Goal: Task Accomplishment & Management: Manage account settings

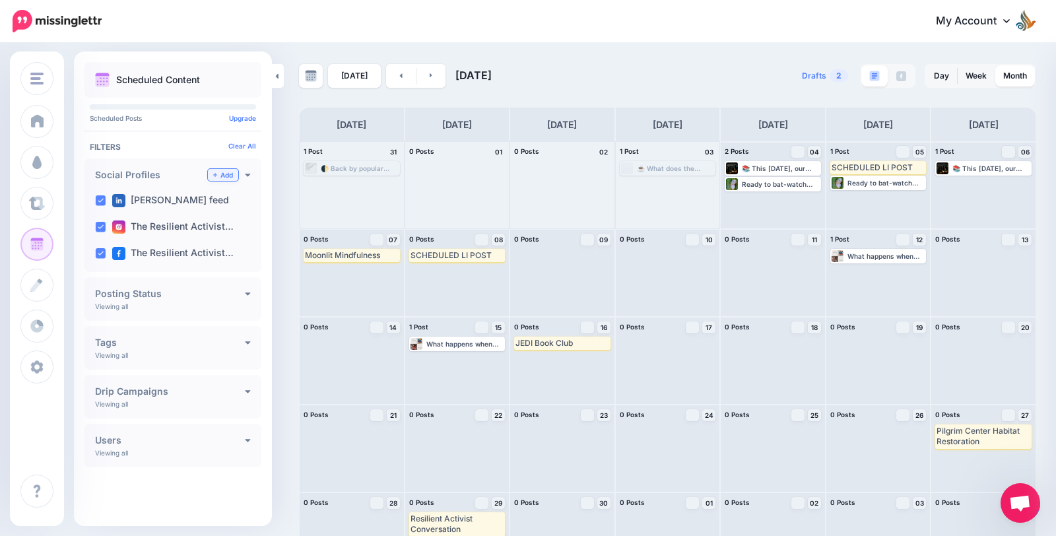
click at [220, 171] on link "Add" at bounding box center [223, 175] width 30 height 12
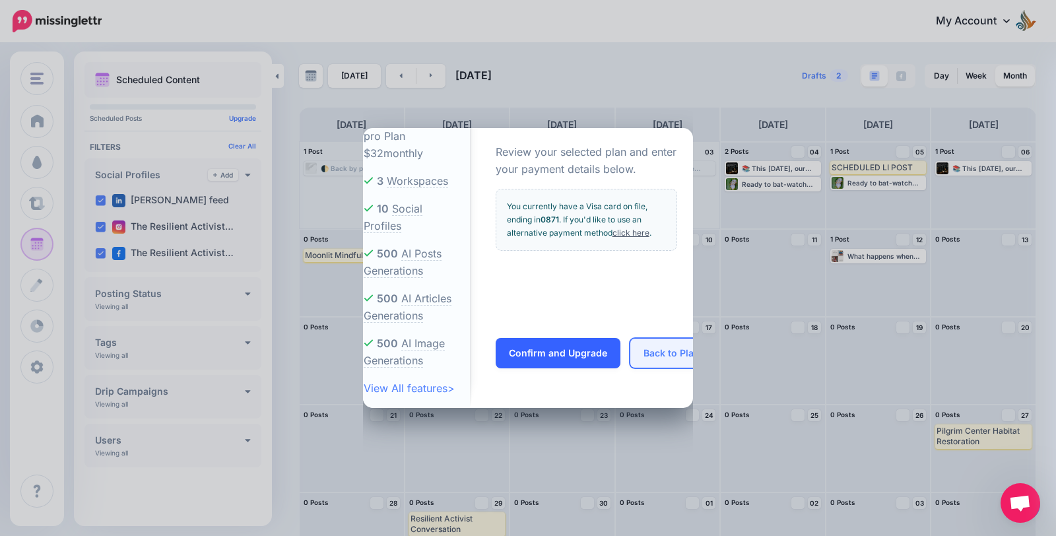
click at [658, 353] on button "Back to Plans" at bounding box center [674, 353] width 89 height 30
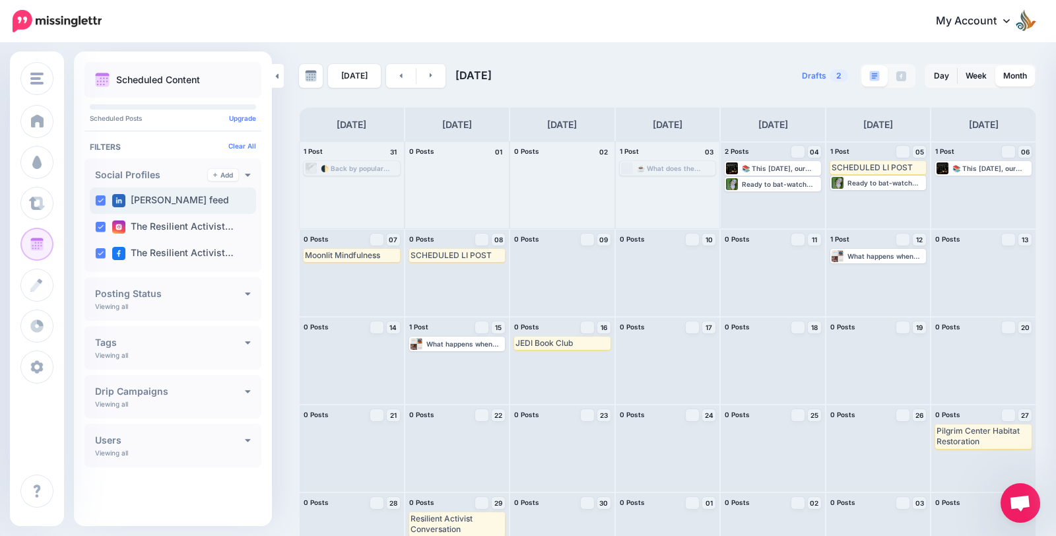
click at [186, 195] on label "[PERSON_NAME] feed" at bounding box center [170, 200] width 117 height 13
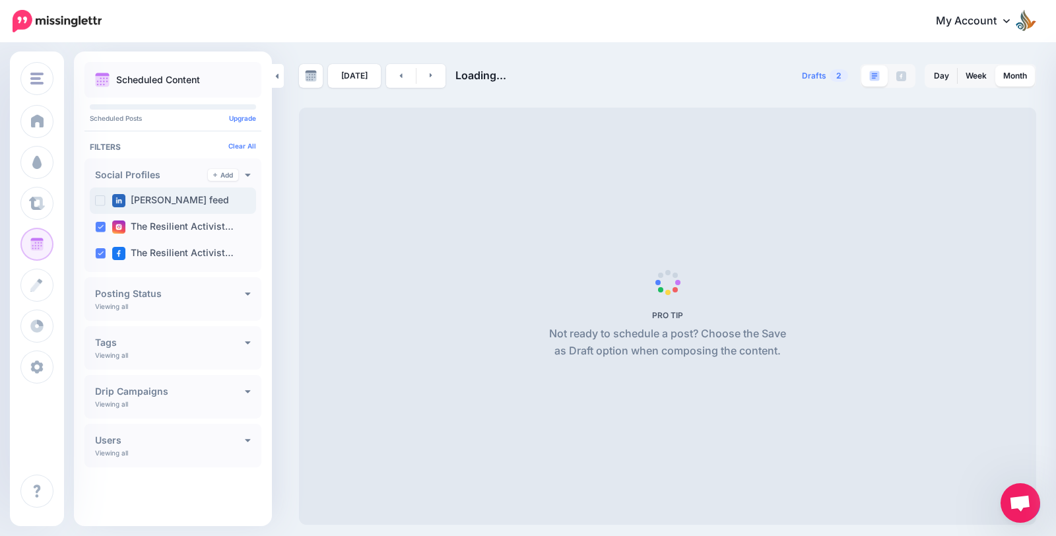
click at [186, 195] on label "[PERSON_NAME] feed" at bounding box center [170, 200] width 117 height 13
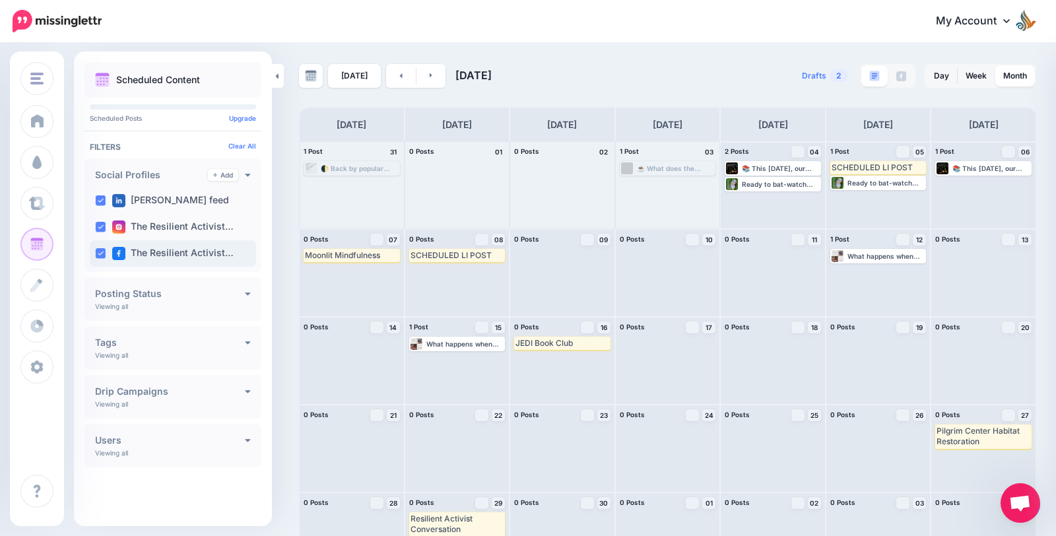
click at [97, 255] on ins at bounding box center [100, 253] width 11 height 11
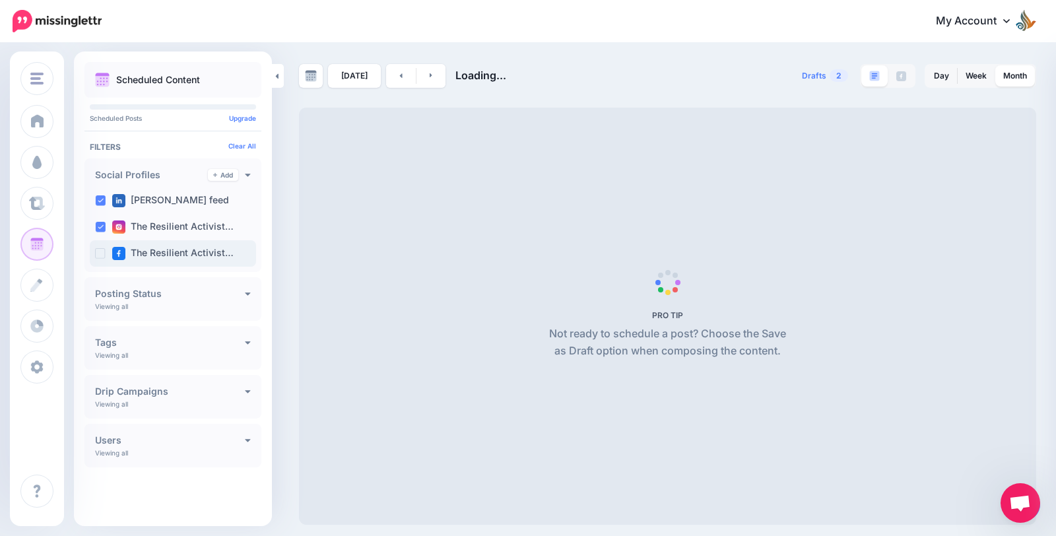
click at [99, 248] on ins at bounding box center [100, 253] width 11 height 11
click at [140, 199] on label "Victoria Feazelle feed" at bounding box center [170, 200] width 117 height 13
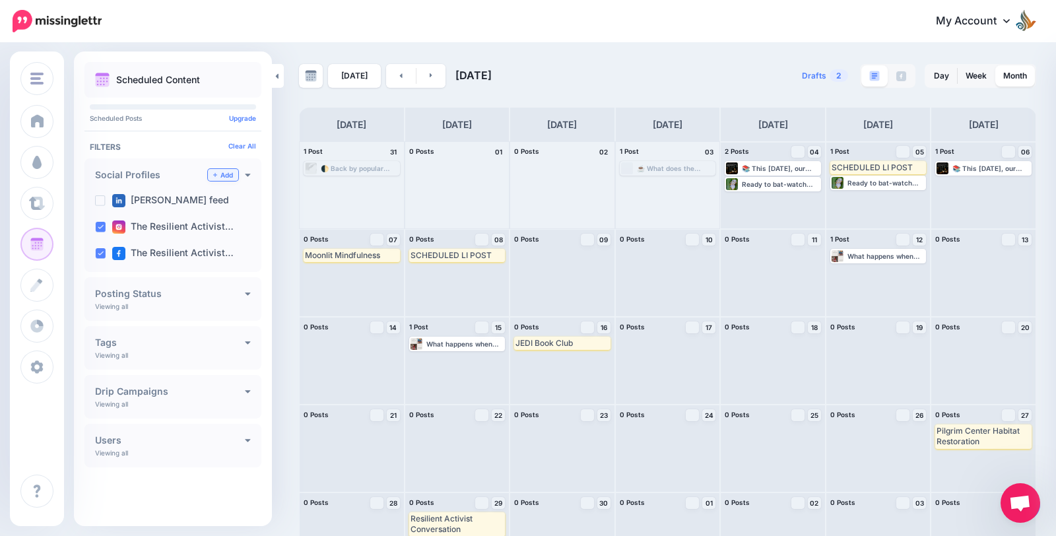
click at [224, 174] on link "Add" at bounding box center [223, 175] width 30 height 12
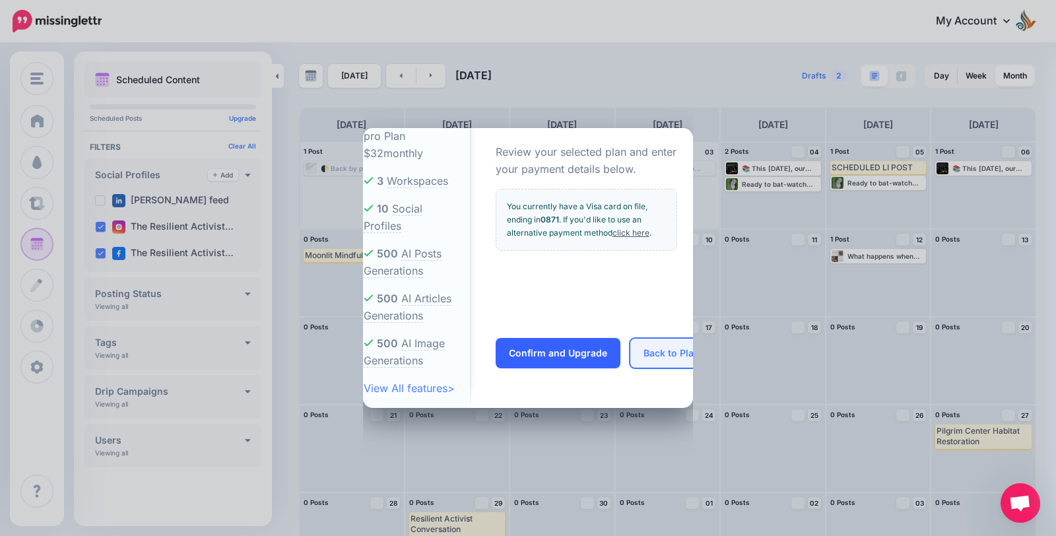
click at [649, 358] on button "Back to Plans" at bounding box center [674, 353] width 89 height 30
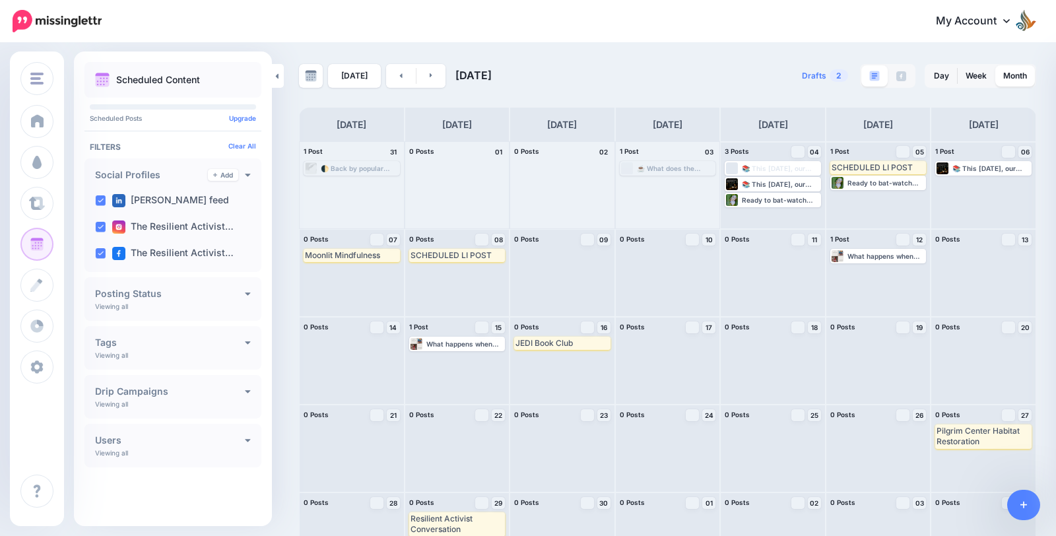
click at [240, 172] on div "Social Profiles Add" at bounding box center [173, 175] width 156 height 12
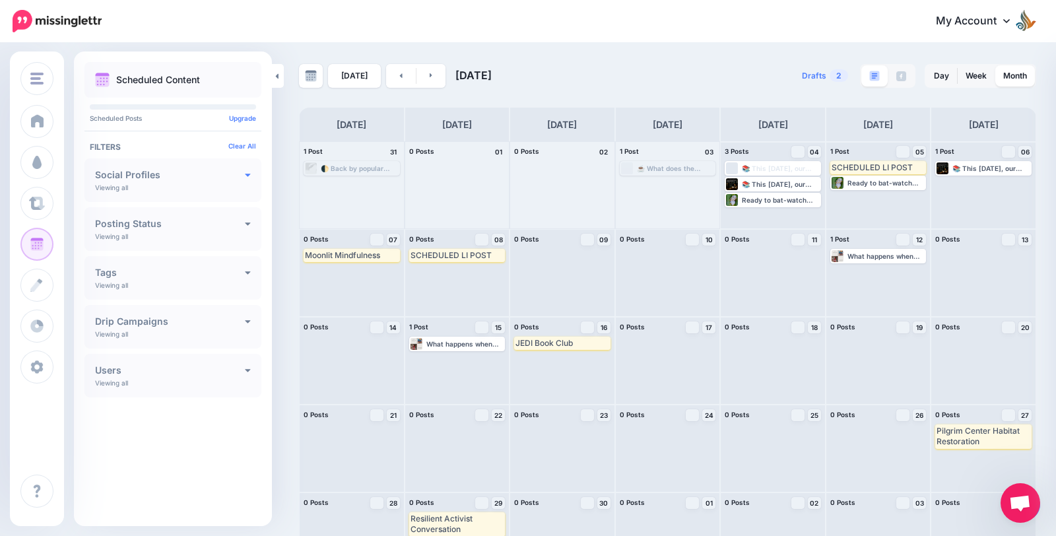
click at [248, 173] on icon at bounding box center [248, 174] width 6 height 9
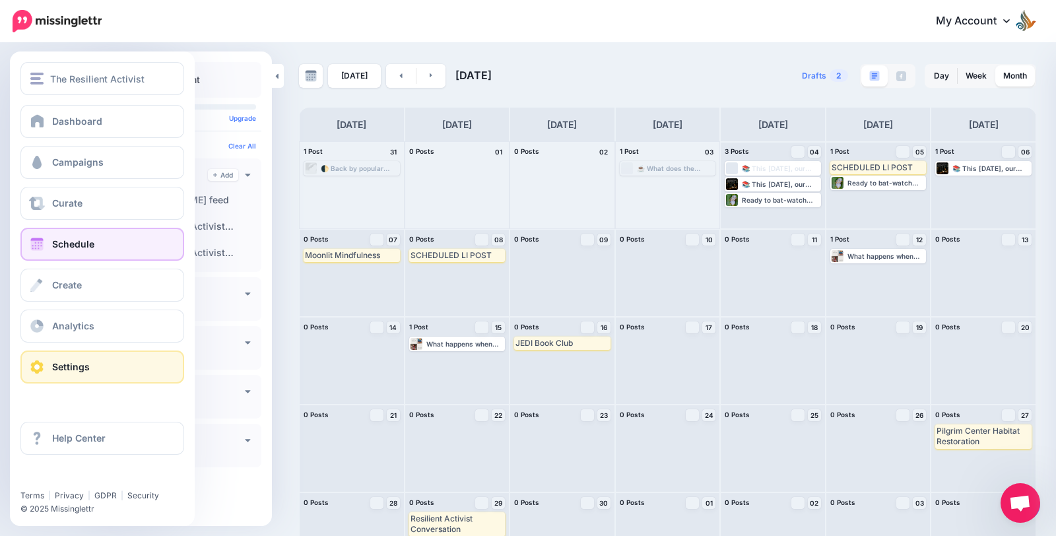
click at [40, 366] on span at bounding box center [36, 366] width 17 height 13
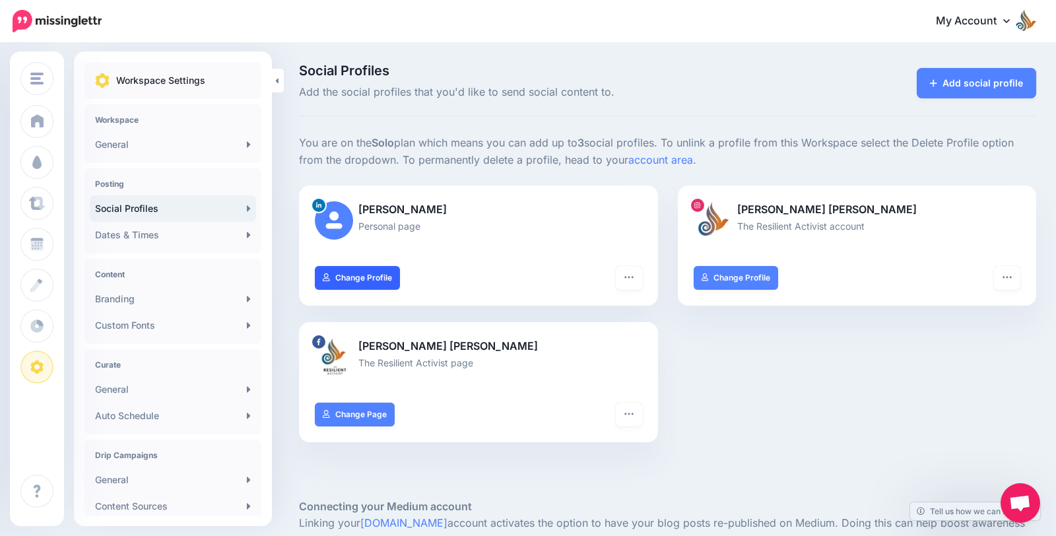
click at [340, 283] on link "Change Profile" at bounding box center [357, 278] width 85 height 24
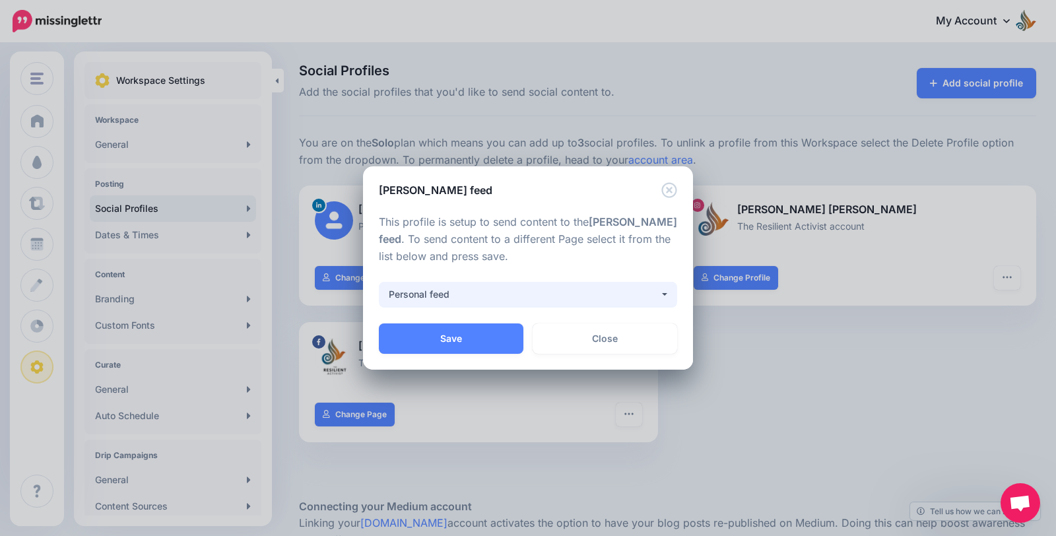
click at [554, 292] on div "Personal feed" at bounding box center [524, 295] width 271 height 16
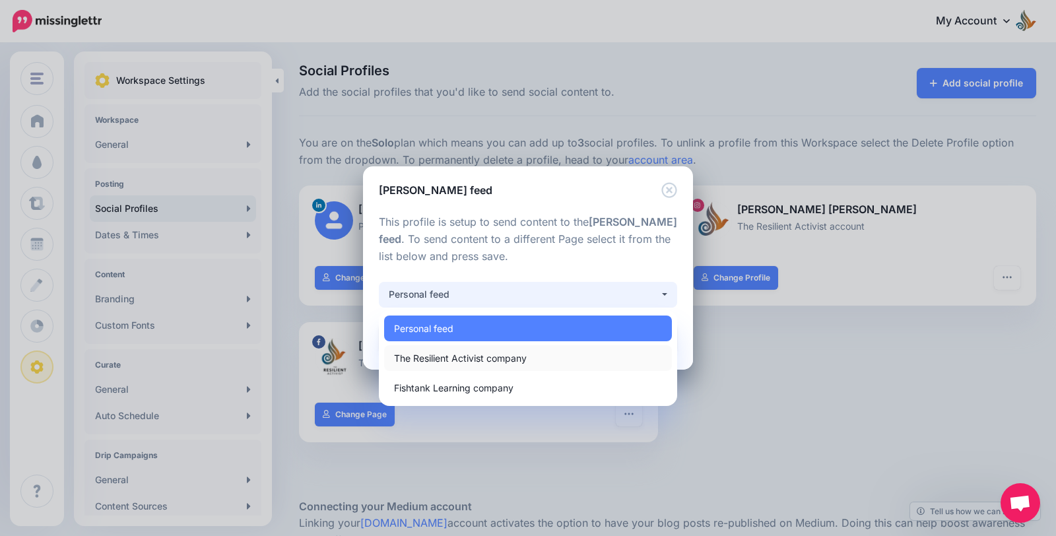
click at [522, 364] on span "The Resilient Activist company" at bounding box center [460, 358] width 133 height 16
select select "**********"
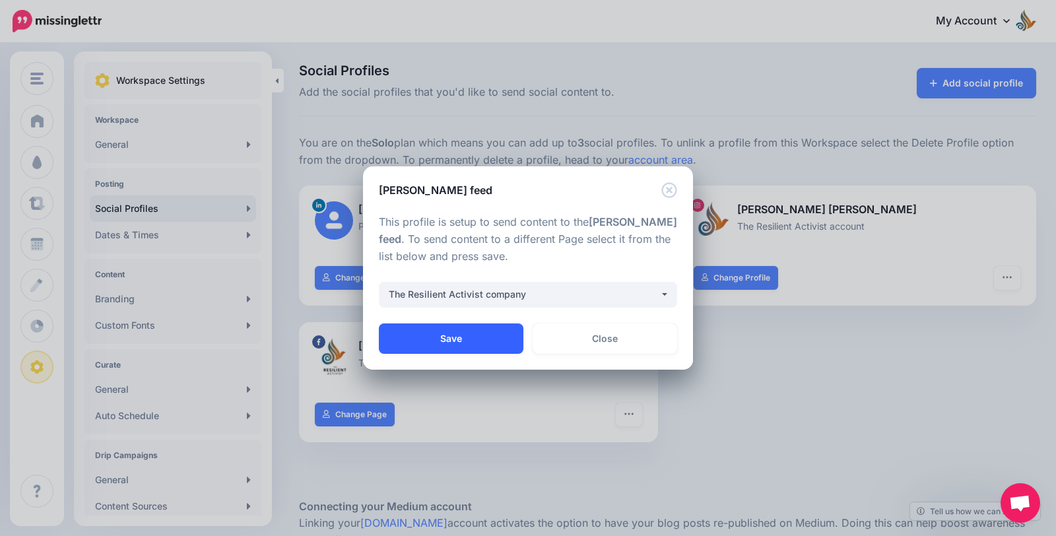
click at [483, 340] on button "Save" at bounding box center [451, 338] width 145 height 30
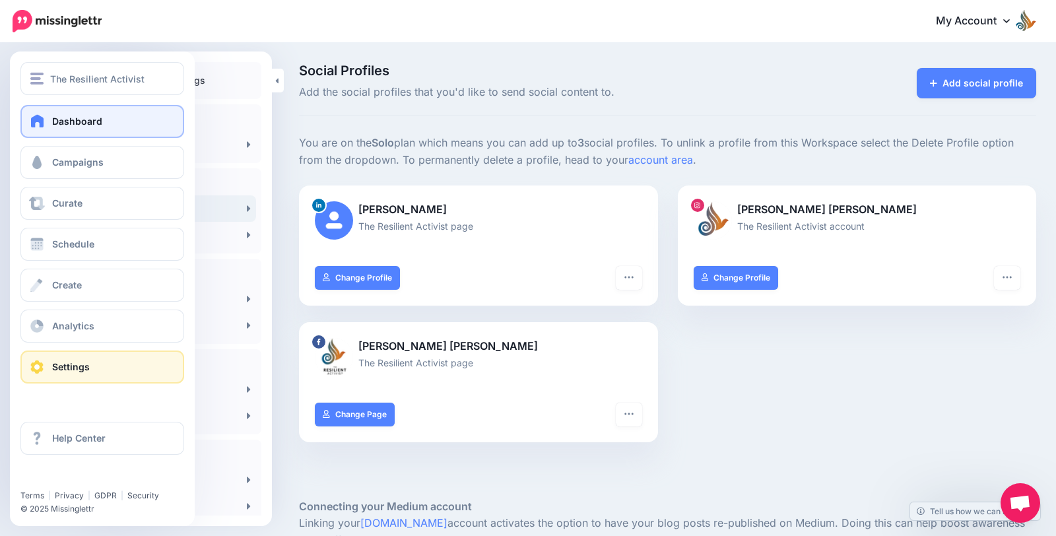
click at [47, 122] on link "Dashboard" at bounding box center [102, 121] width 164 height 33
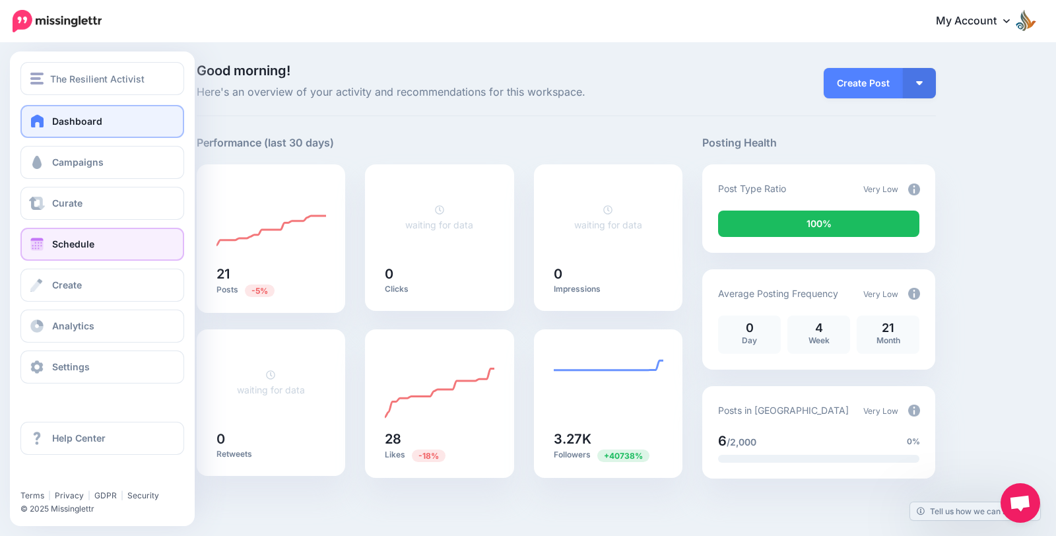
click at [102, 252] on link "Schedule" at bounding box center [102, 244] width 164 height 33
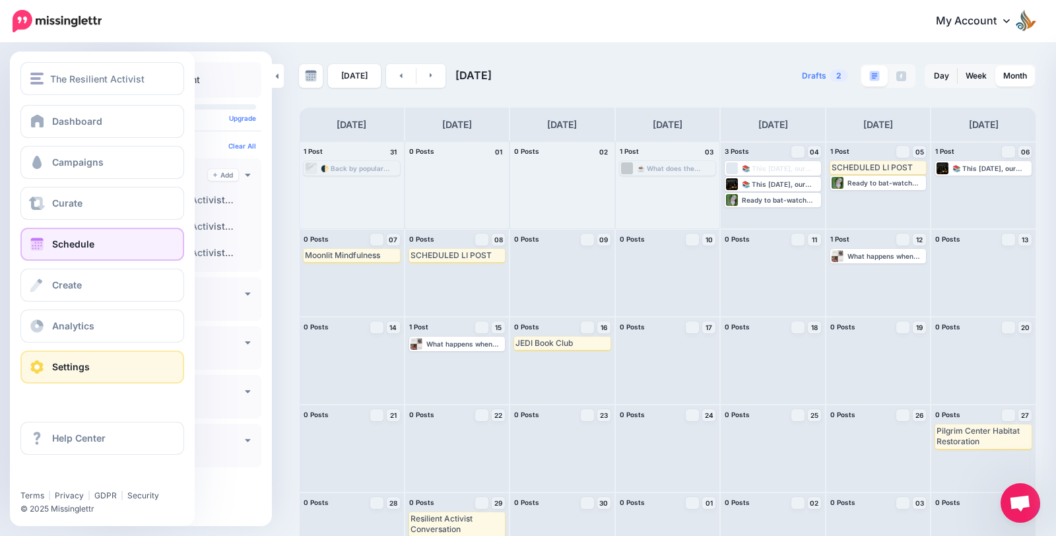
click at [25, 360] on link "Settings" at bounding box center [102, 367] width 164 height 33
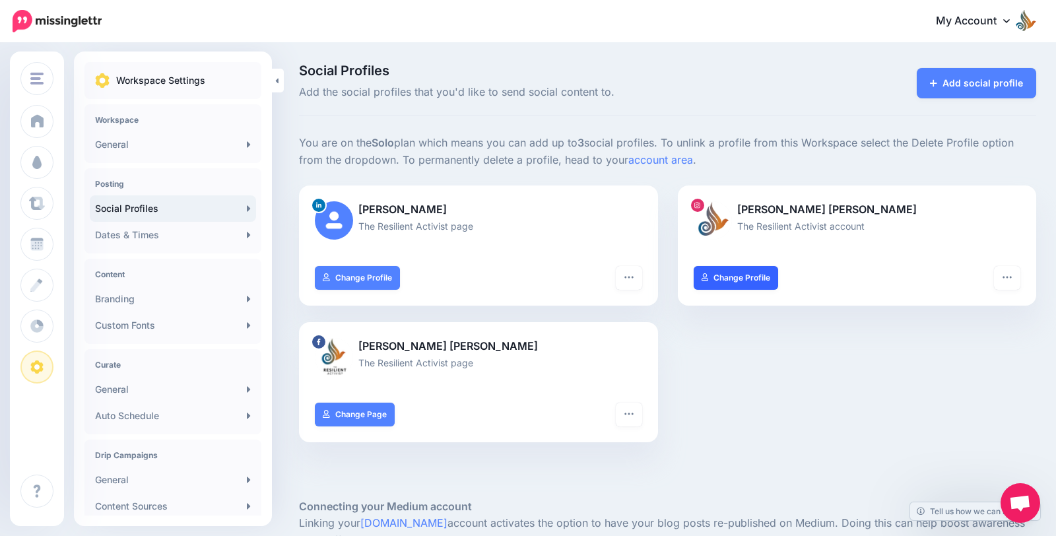
click at [751, 277] on link "Change Profile" at bounding box center [736, 278] width 85 height 24
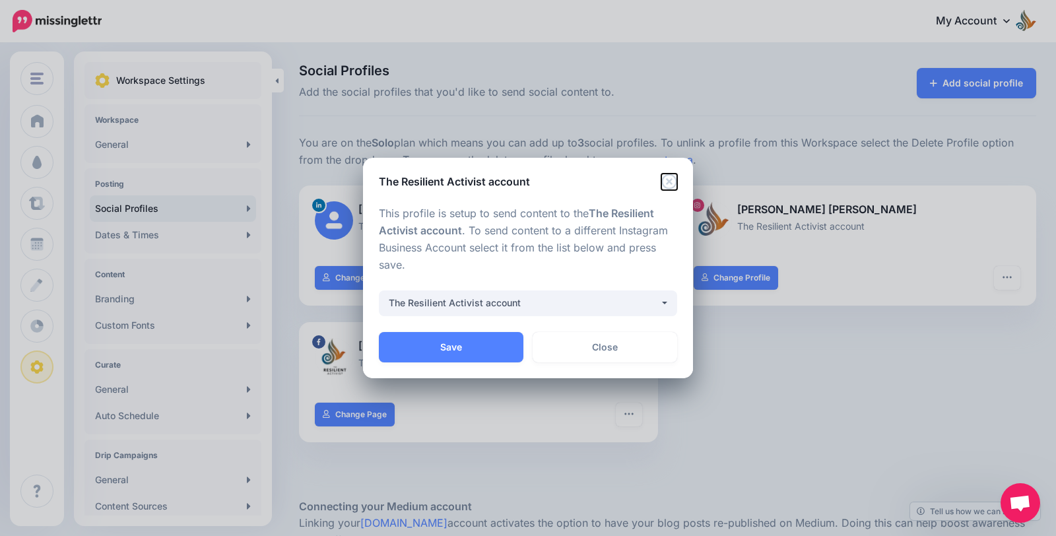
click at [665, 180] on icon "Close" at bounding box center [670, 182] width 16 height 16
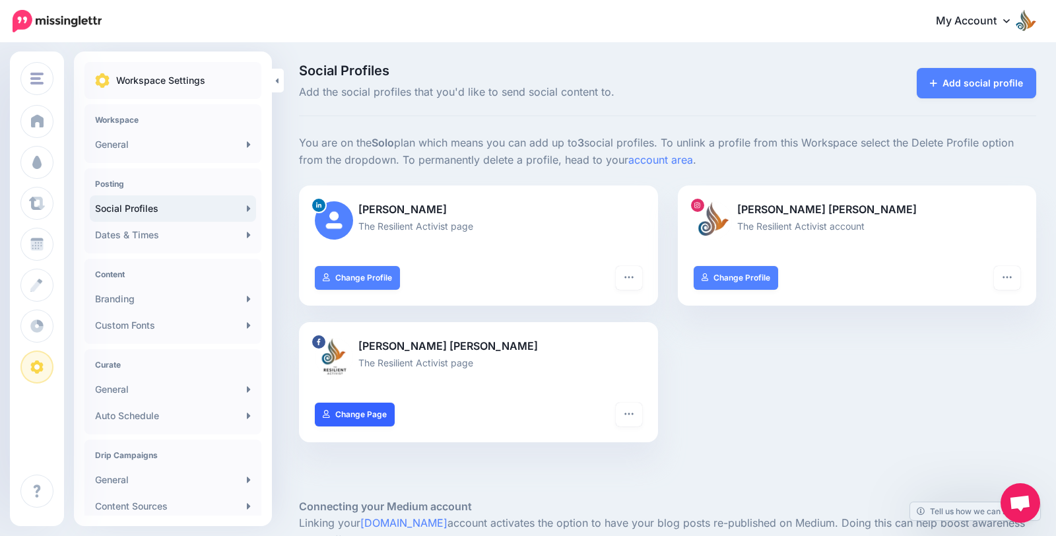
click at [379, 417] on link "Change Page" at bounding box center [355, 415] width 80 height 24
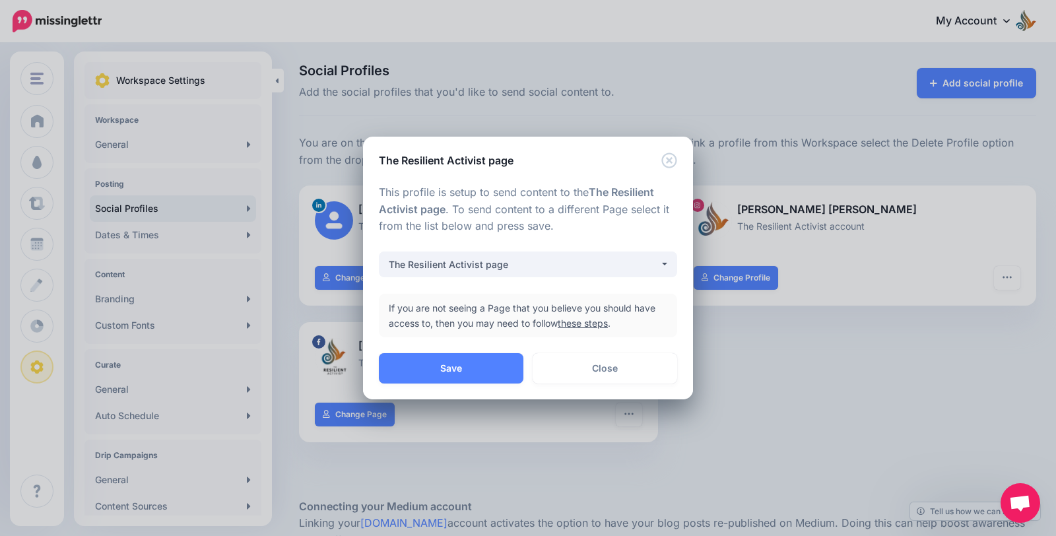
click at [665, 176] on div "**********" at bounding box center [528, 261] width 330 height 186
click at [667, 156] on icon "Close" at bounding box center [670, 161] width 16 height 16
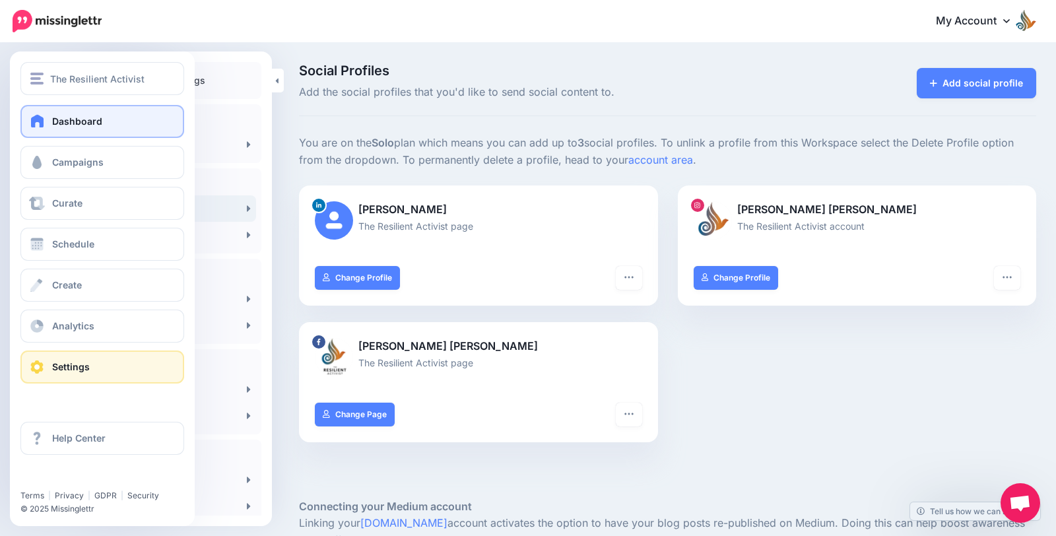
click at [44, 118] on span at bounding box center [37, 120] width 17 height 13
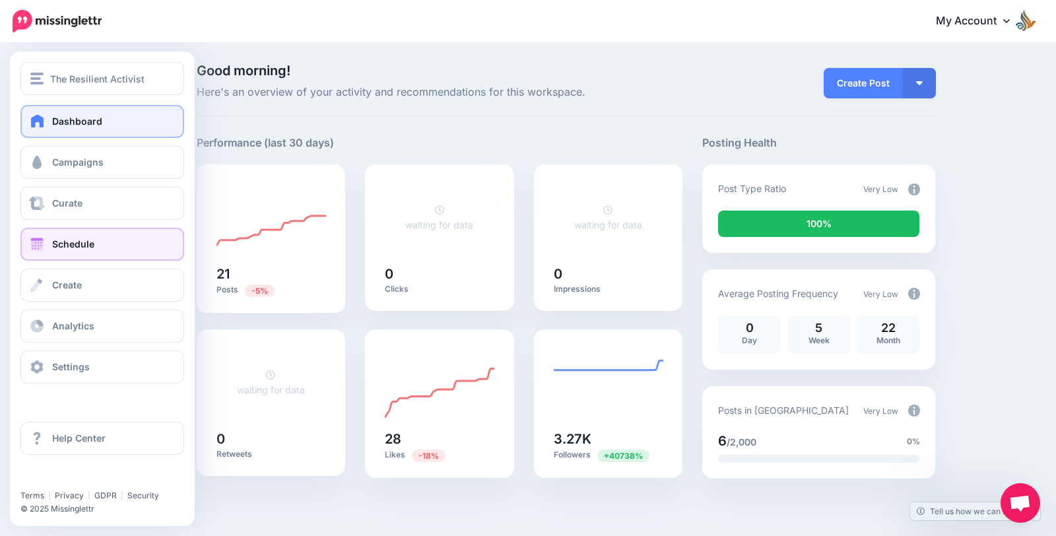
click at [37, 247] on span at bounding box center [36, 244] width 17 height 13
